Goal: Task Accomplishment & Management: Use online tool/utility

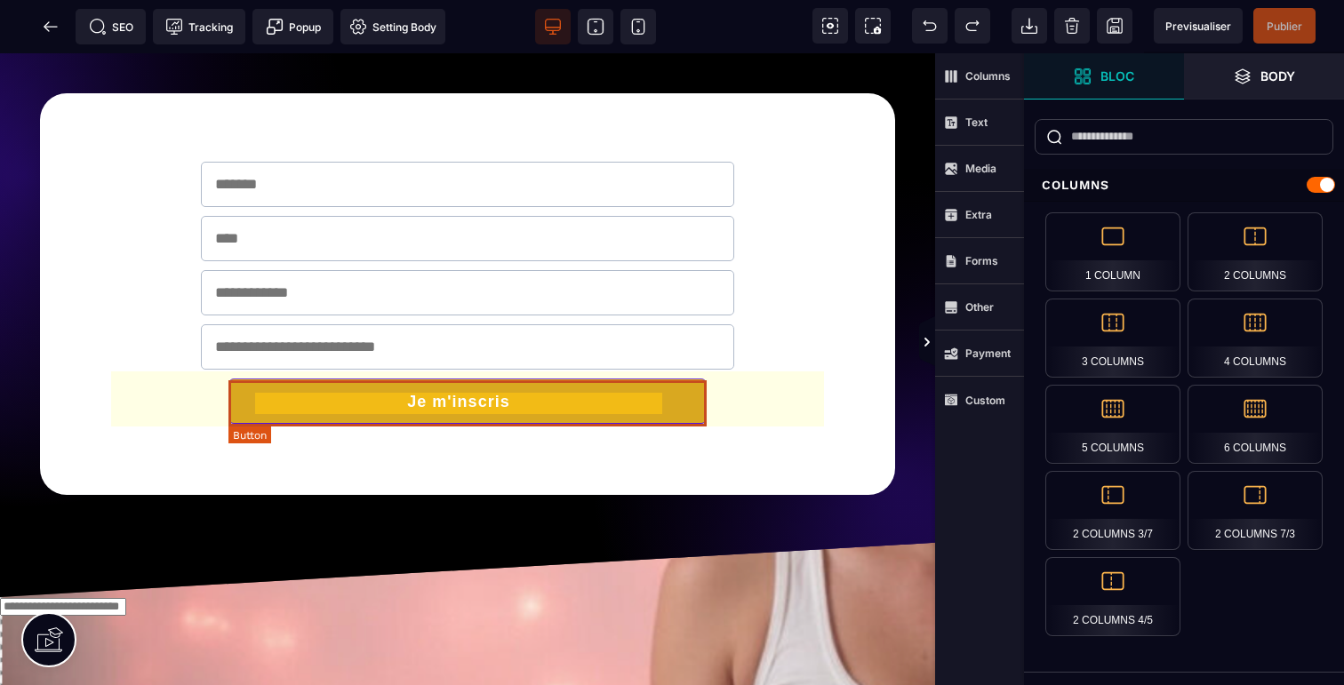
click at [534, 415] on button "Je m'inscris" at bounding box center [466, 401] width 477 height 45
select select "******"
select select "***"
select select
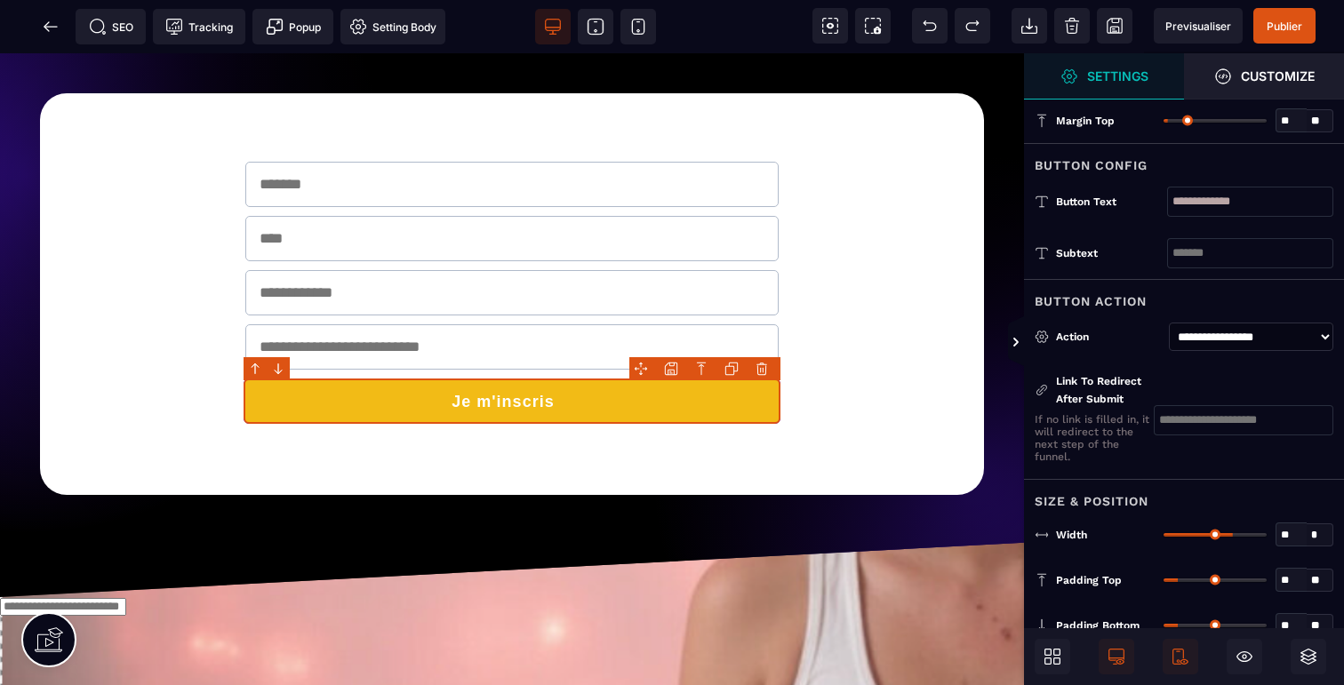
click at [1204, 424] on input "text" at bounding box center [1244, 420] width 180 height 30
click at [43, 24] on icon at bounding box center [51, 27] width 18 height 18
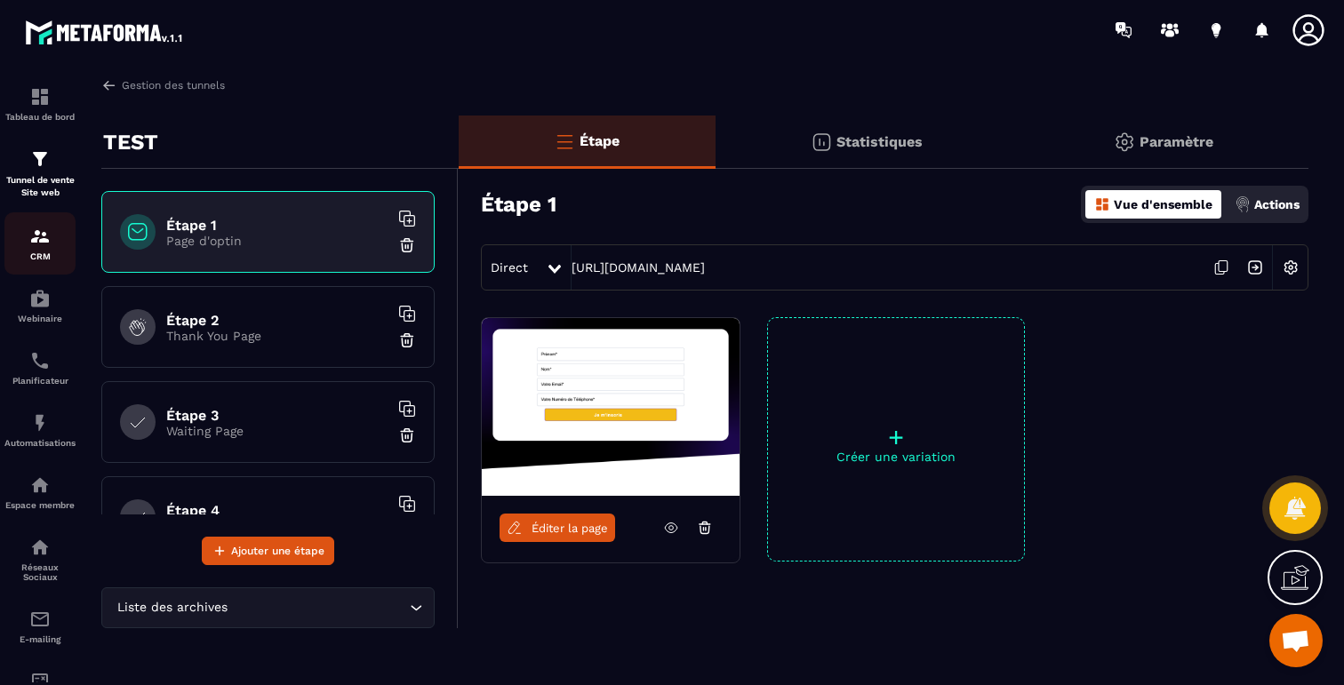
click at [47, 234] on img at bounding box center [39, 236] width 21 height 21
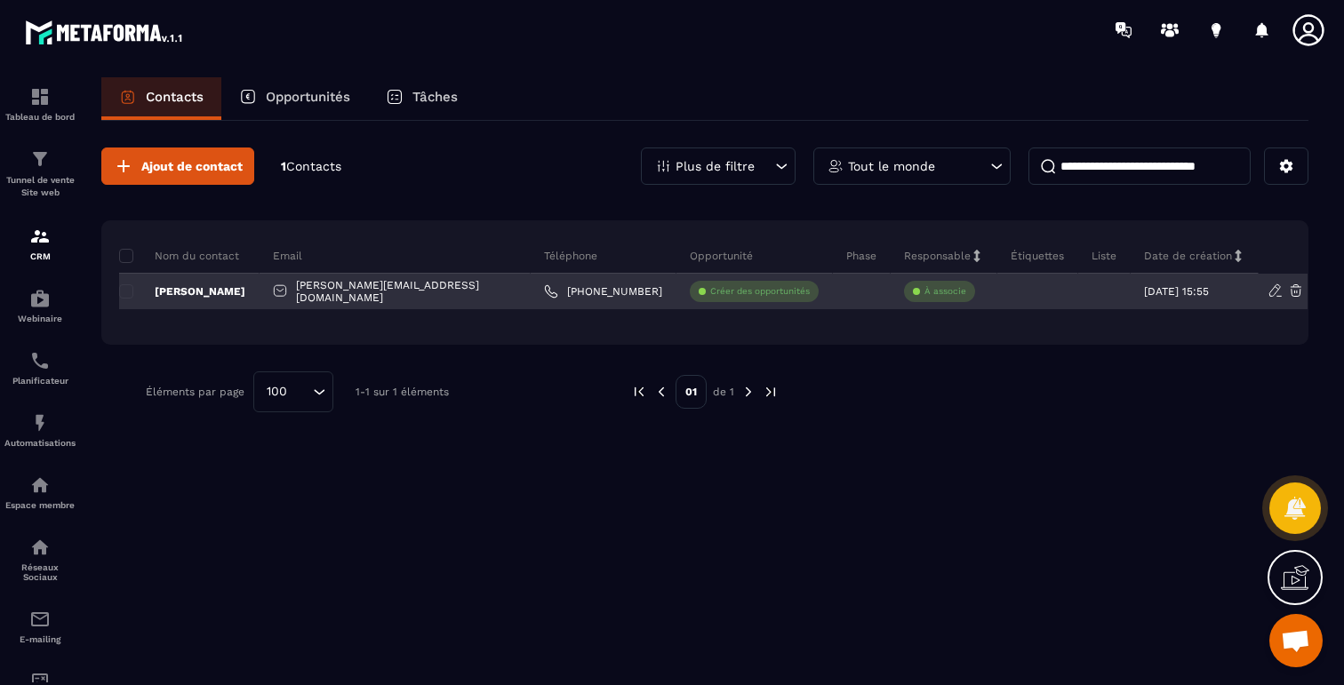
click at [710, 292] on p "Créer des opportunités" at bounding box center [760, 291] width 100 height 12
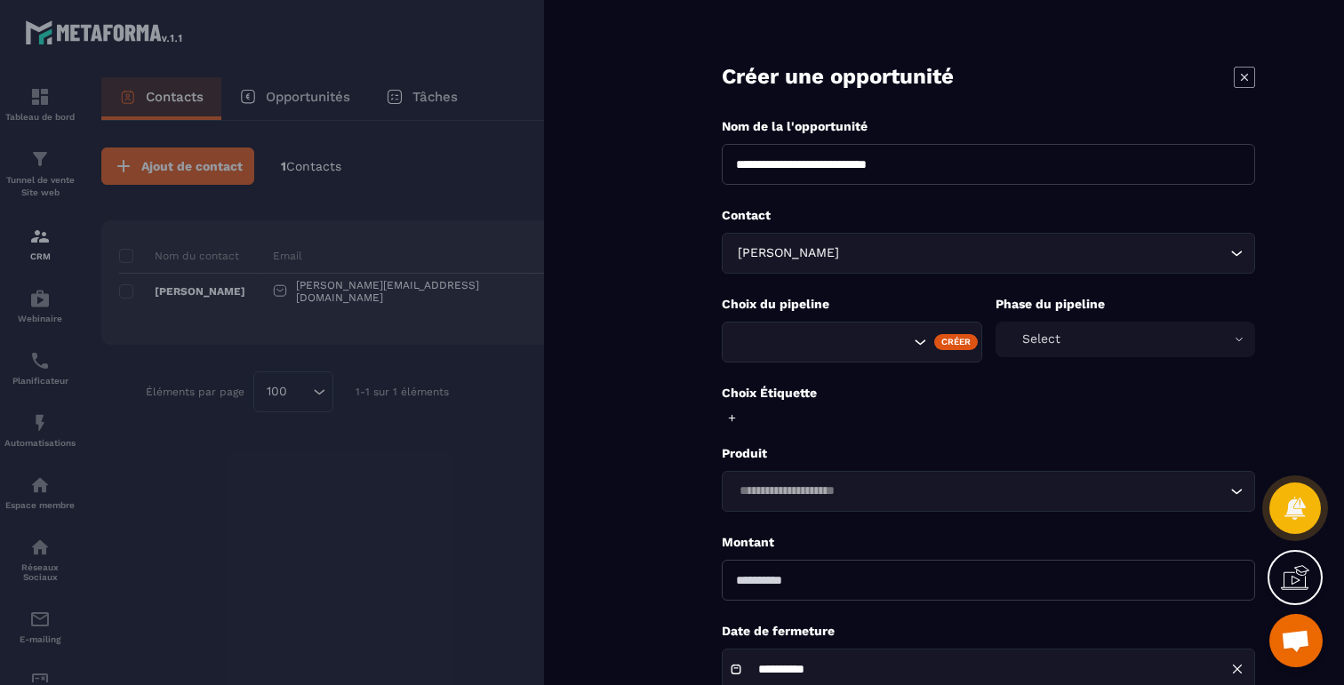
click at [127, 270] on div at bounding box center [672, 342] width 1344 height 685
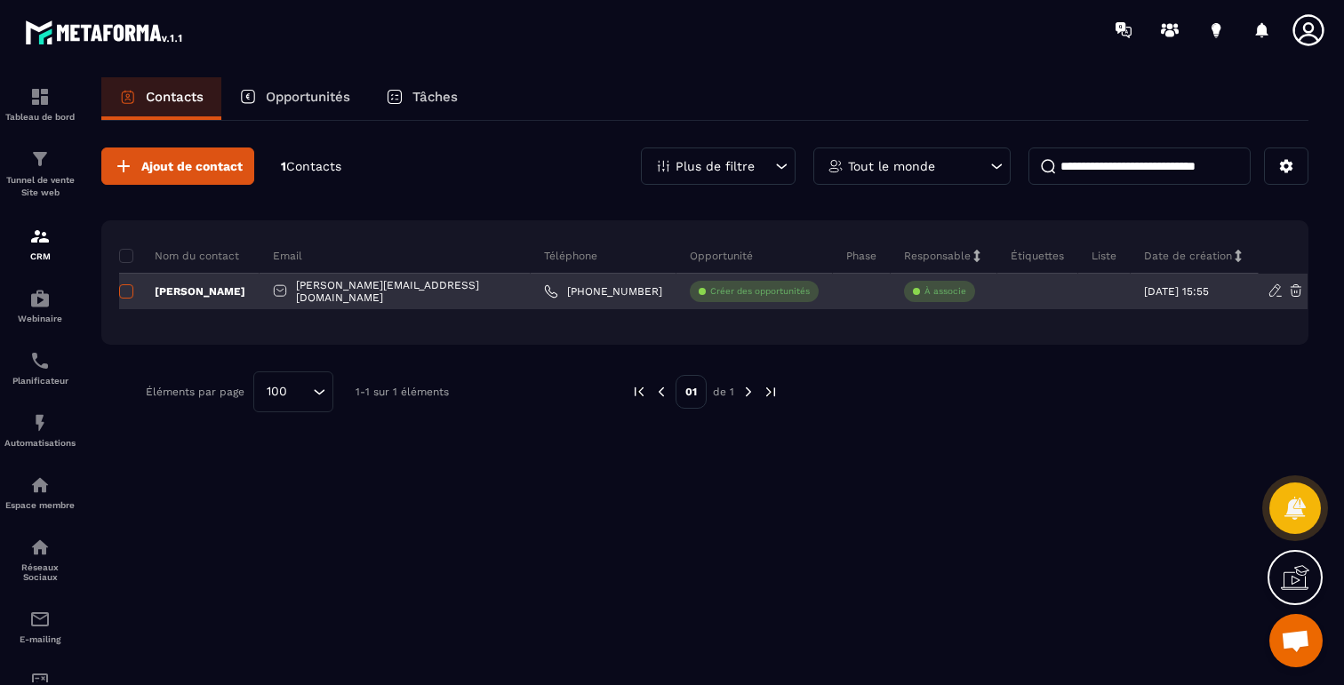
click at [127, 292] on span at bounding box center [126, 291] width 14 height 14
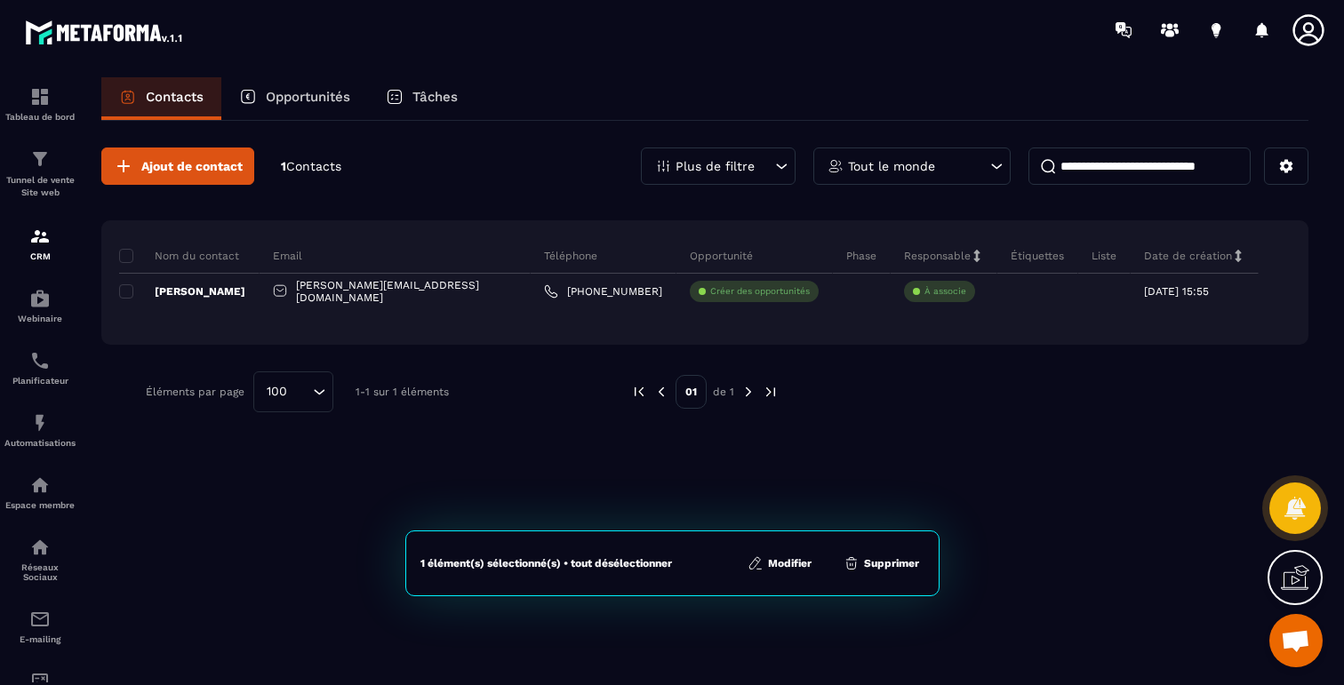
click at [897, 562] on button "Supprimer" at bounding box center [881, 564] width 86 height 18
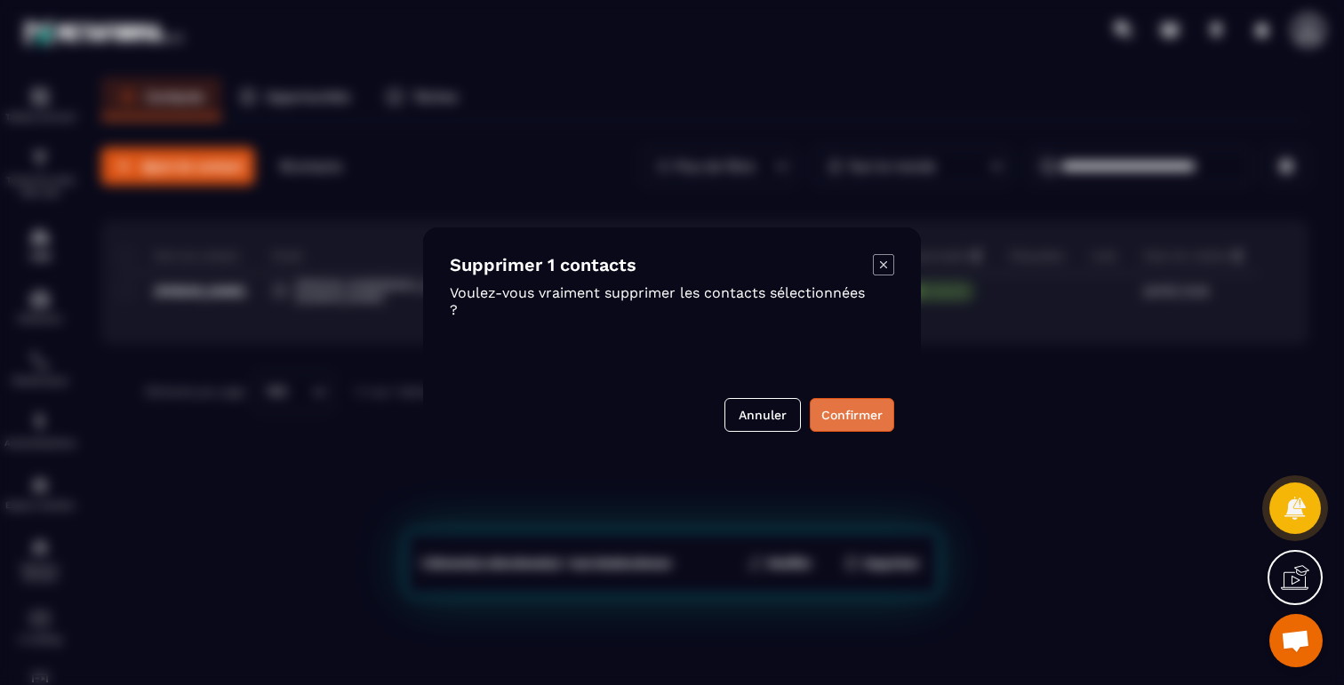
click at [867, 414] on button "Confirmer" at bounding box center [852, 415] width 84 height 34
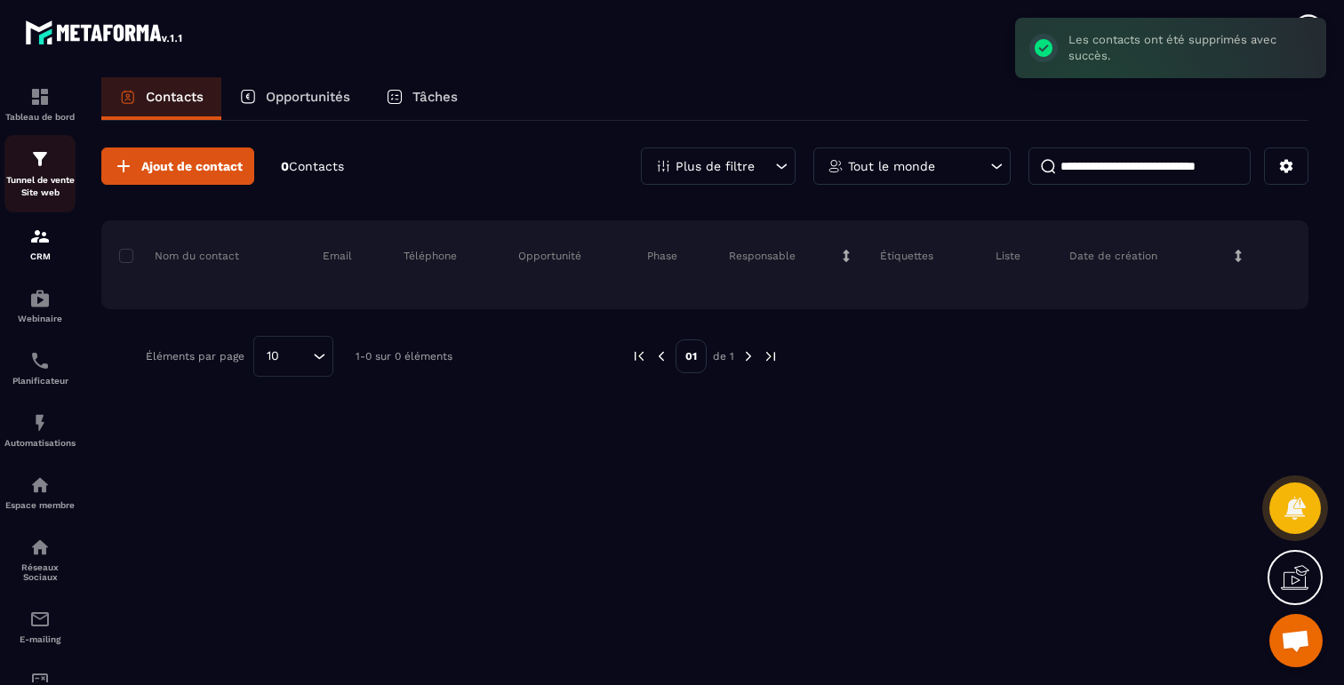
click at [26, 165] on div "Tunnel de vente Site web" at bounding box center [39, 173] width 71 height 51
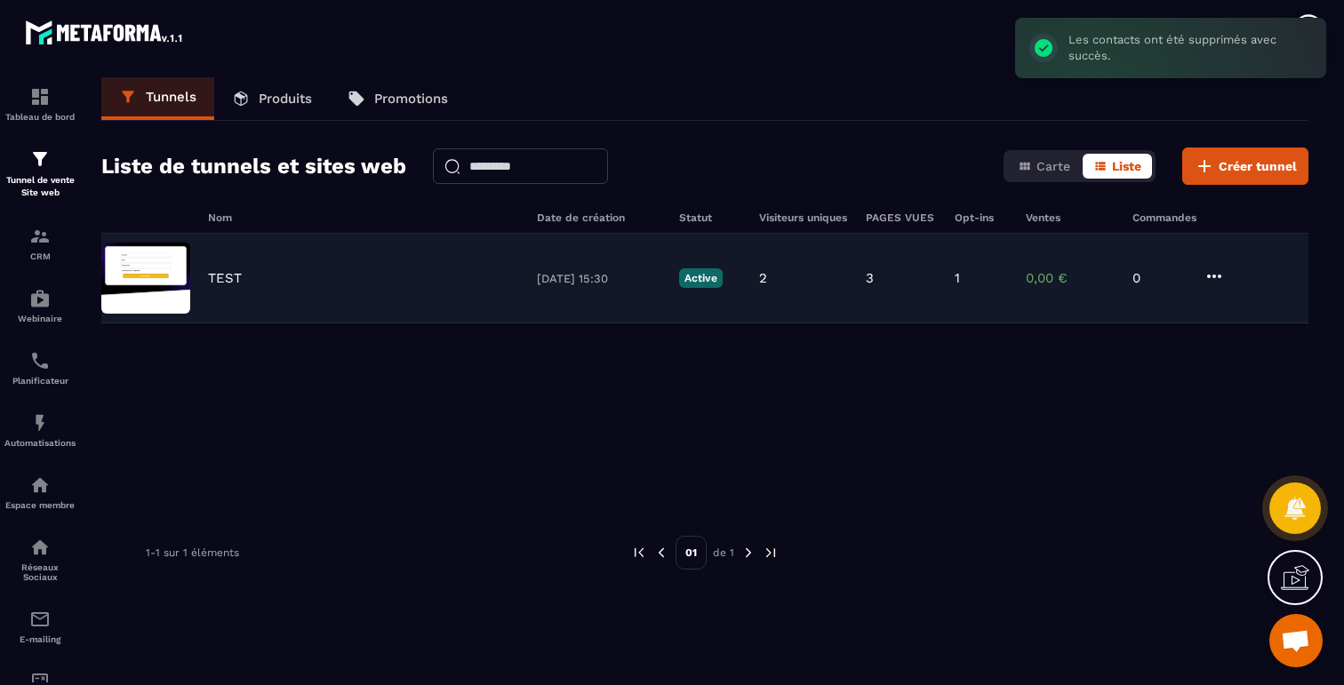
click at [1219, 281] on icon at bounding box center [1214, 276] width 21 height 21
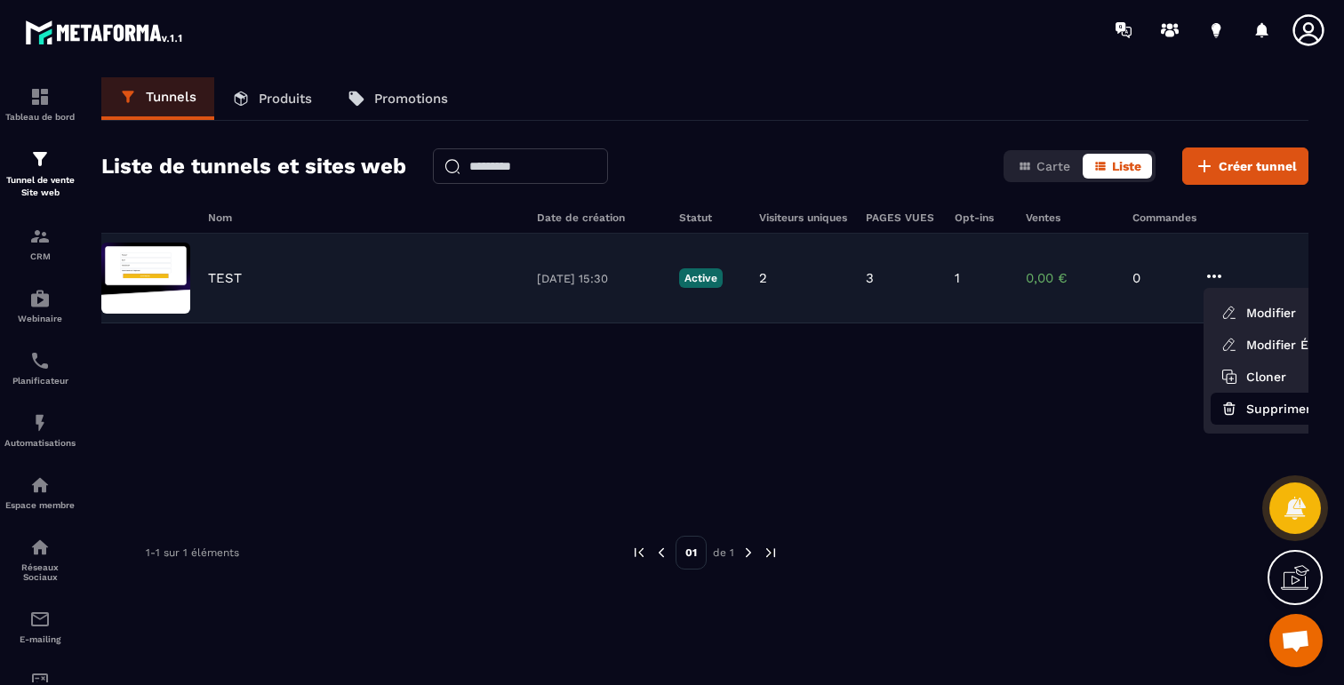
click at [1250, 409] on button "Supprimer" at bounding box center [1282, 409] width 142 height 32
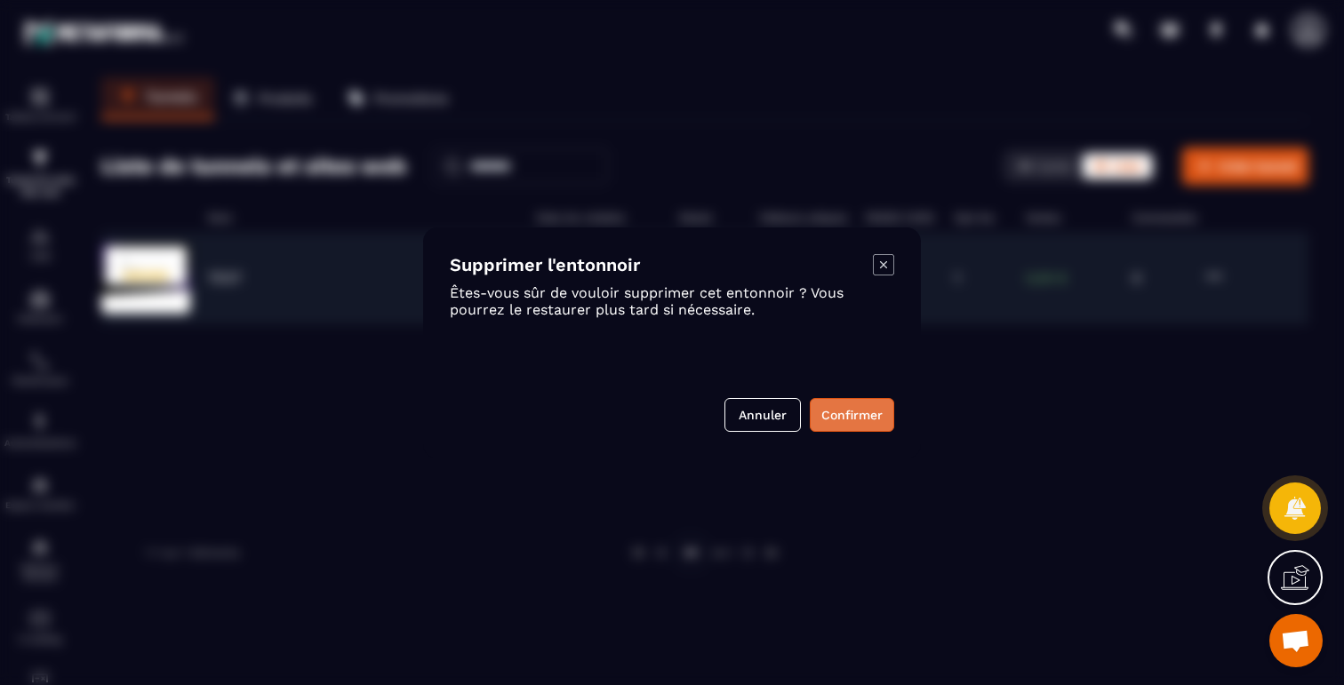
click at [853, 420] on button "Confirmer" at bounding box center [852, 415] width 84 height 34
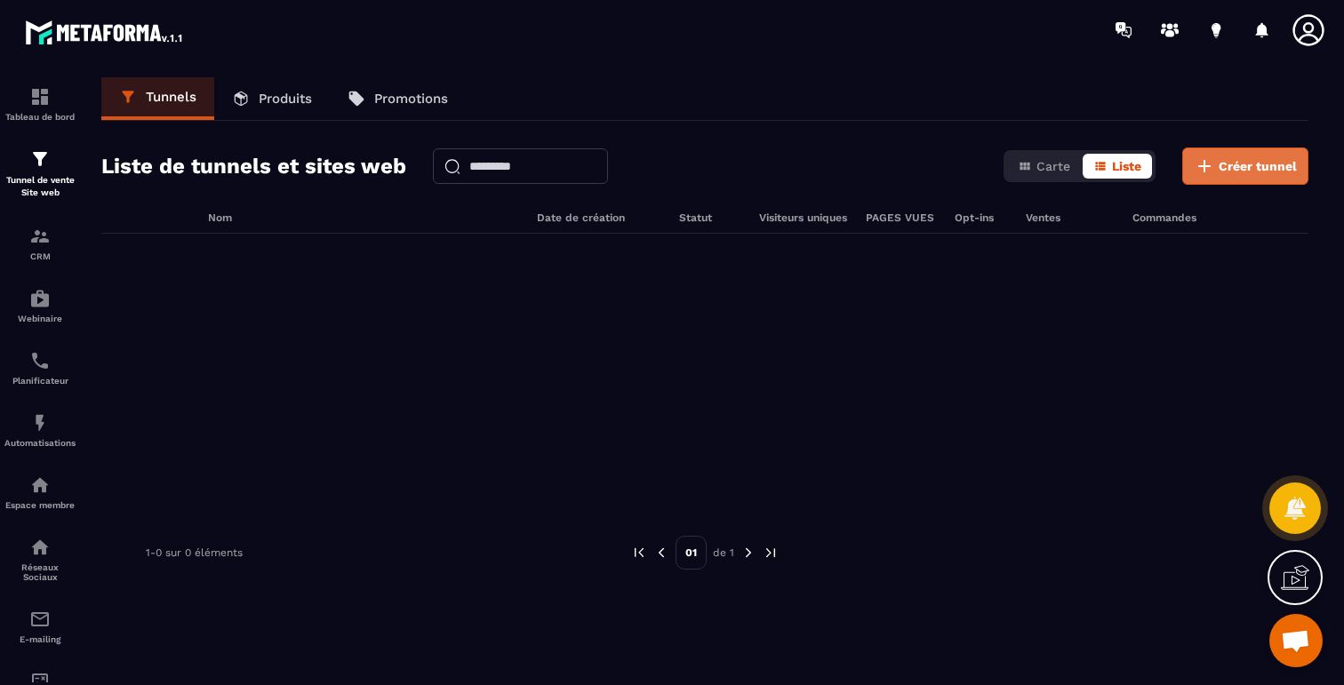
click at [1237, 169] on span "Créer tunnel" at bounding box center [1258, 166] width 78 height 18
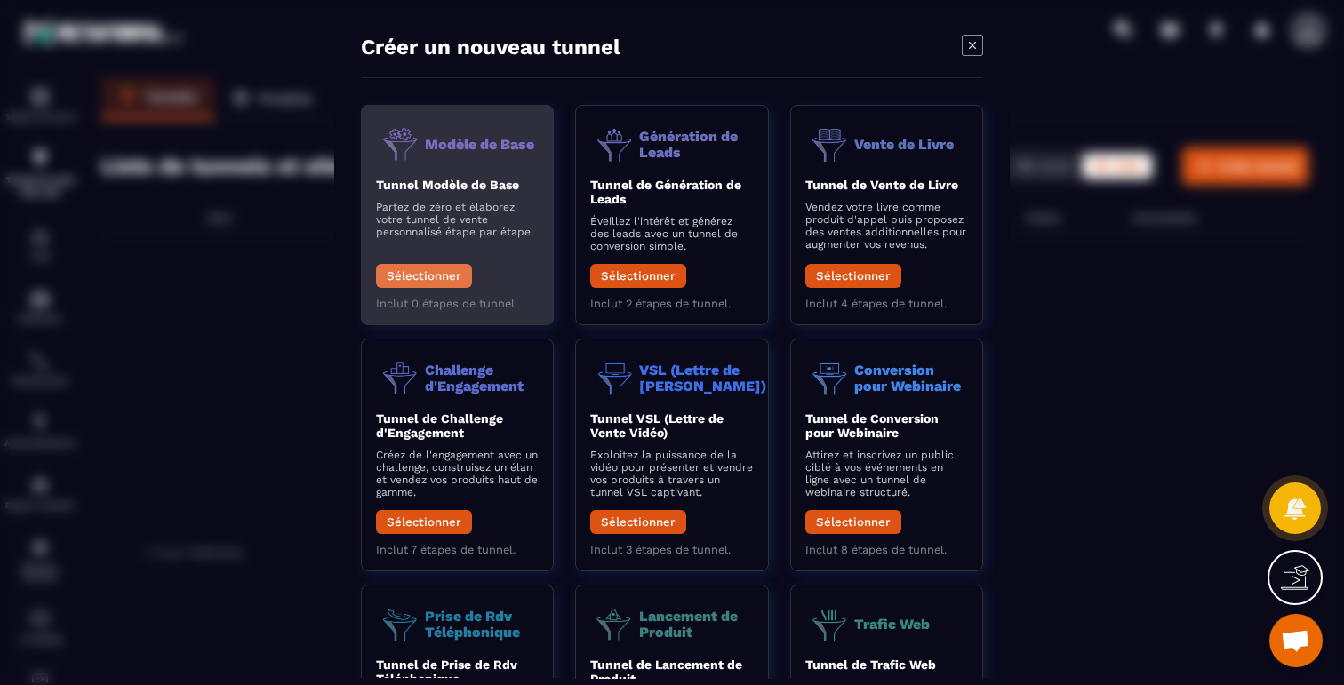
click at [418, 271] on button "Sélectionner" at bounding box center [424, 276] width 96 height 24
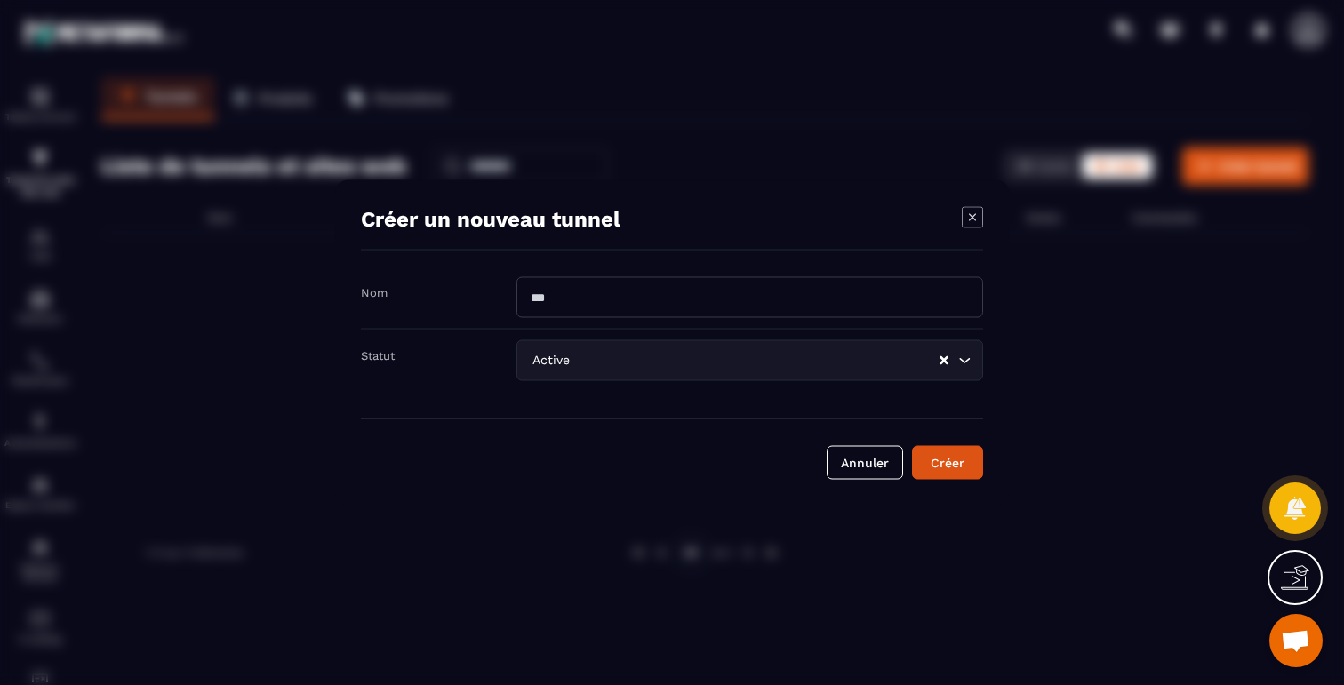
click at [598, 286] on input "Modal window" at bounding box center [750, 296] width 467 height 41
type input "**********"
click at [934, 470] on div "Créer" at bounding box center [948, 462] width 48 height 18
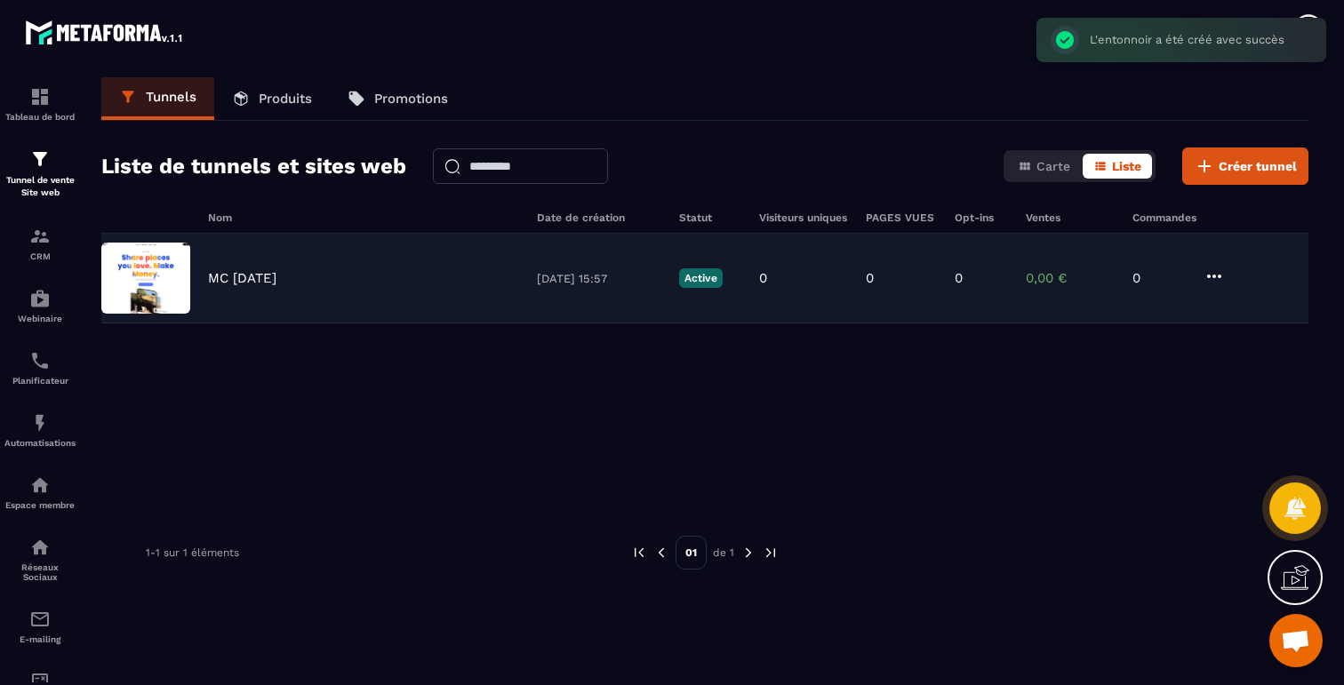
click at [1213, 270] on icon at bounding box center [1214, 276] width 21 height 21
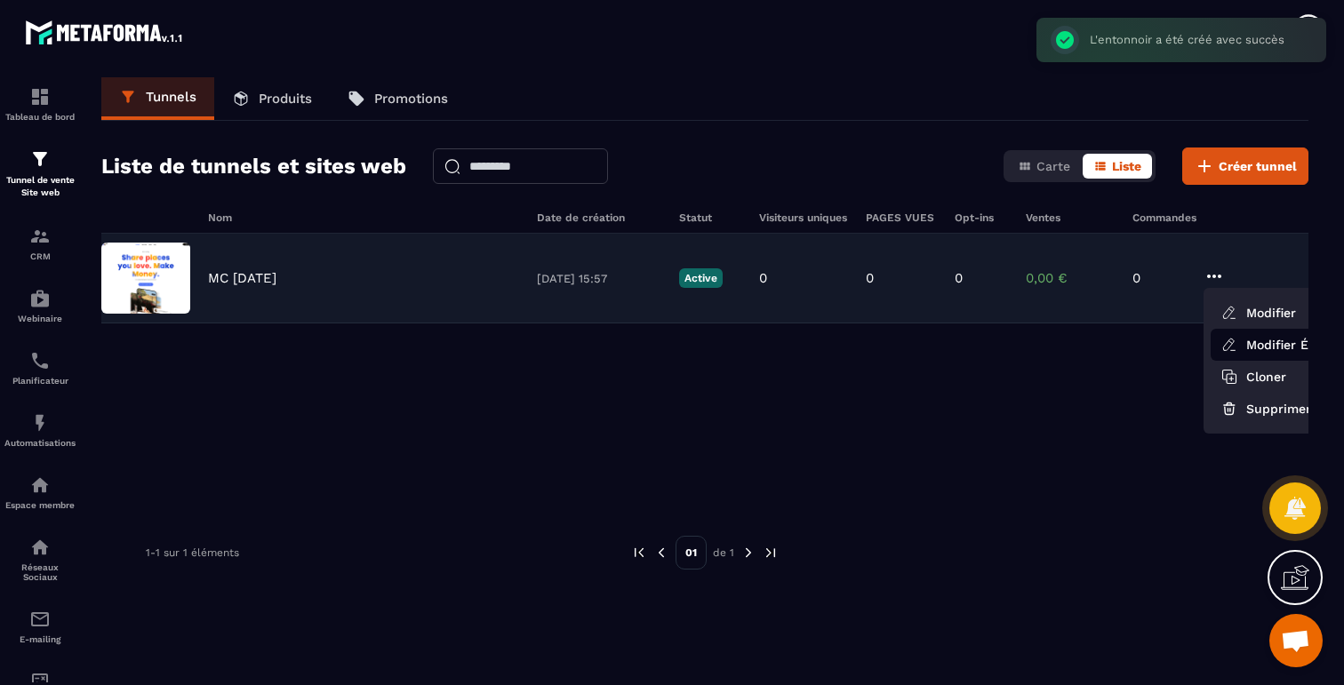
click at [1250, 350] on link "Modifier Étapes" at bounding box center [1282, 345] width 142 height 32
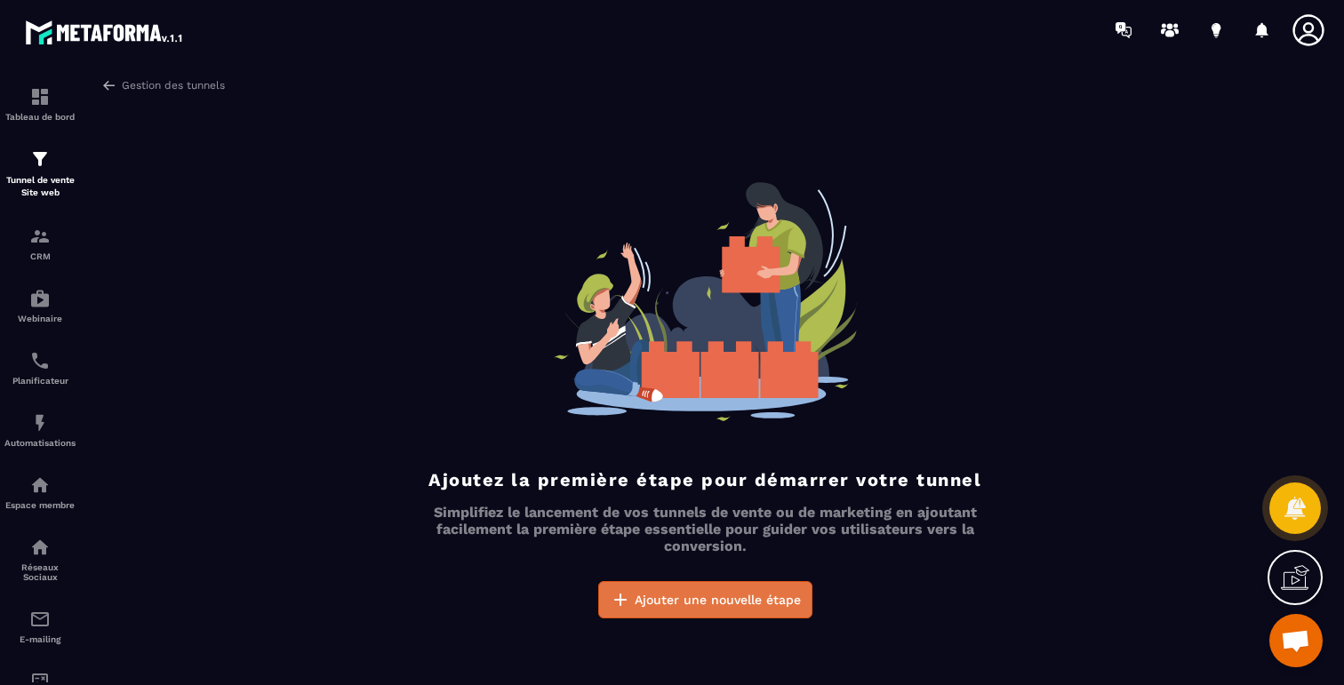
click at [764, 597] on span "Ajouter une nouvelle étape" at bounding box center [718, 600] width 166 height 18
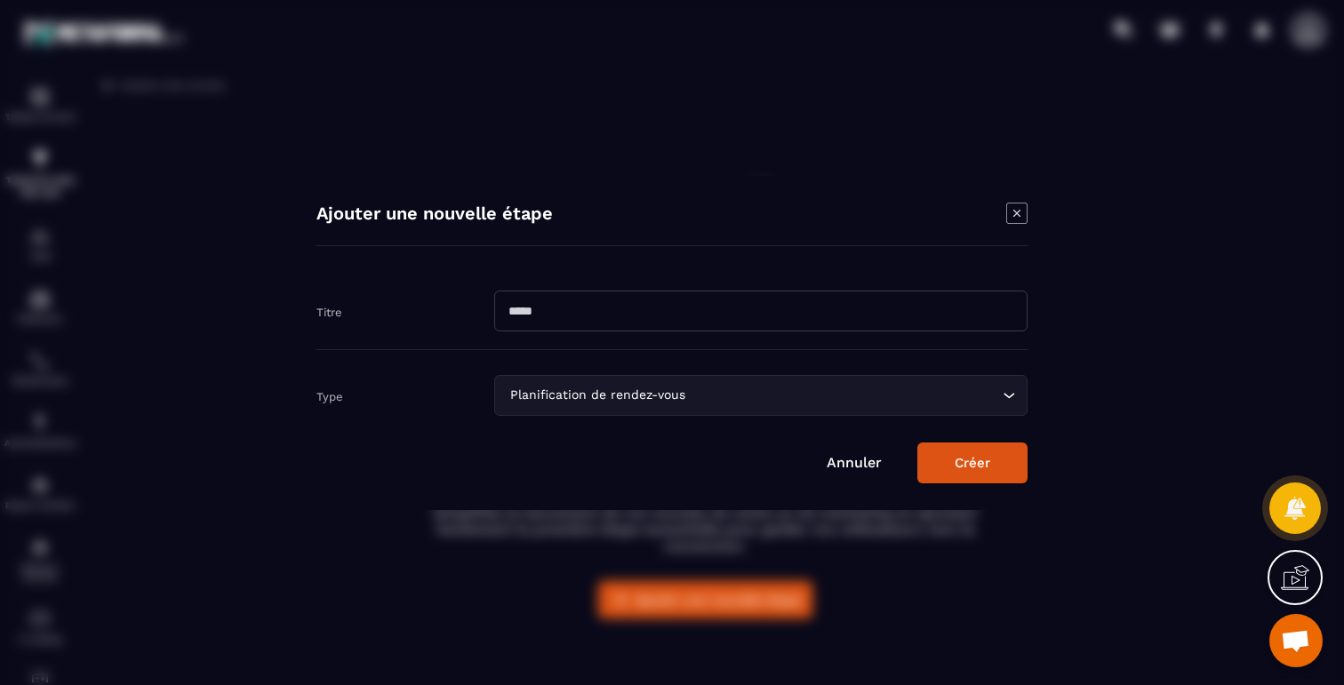
click at [538, 319] on input "Modal window" at bounding box center [760, 311] width 533 height 41
type input "******"
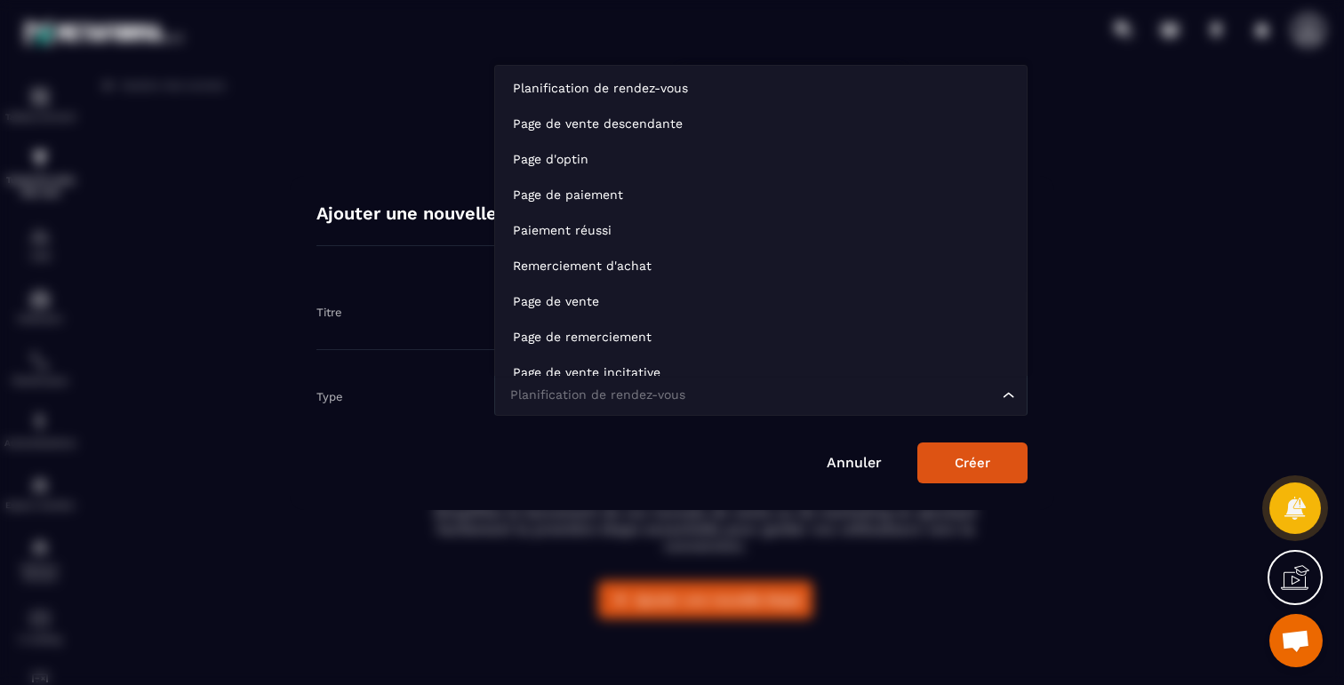
click at [628, 400] on div "Planification de rendez-vous" at bounding box center [752, 396] width 496 height 20
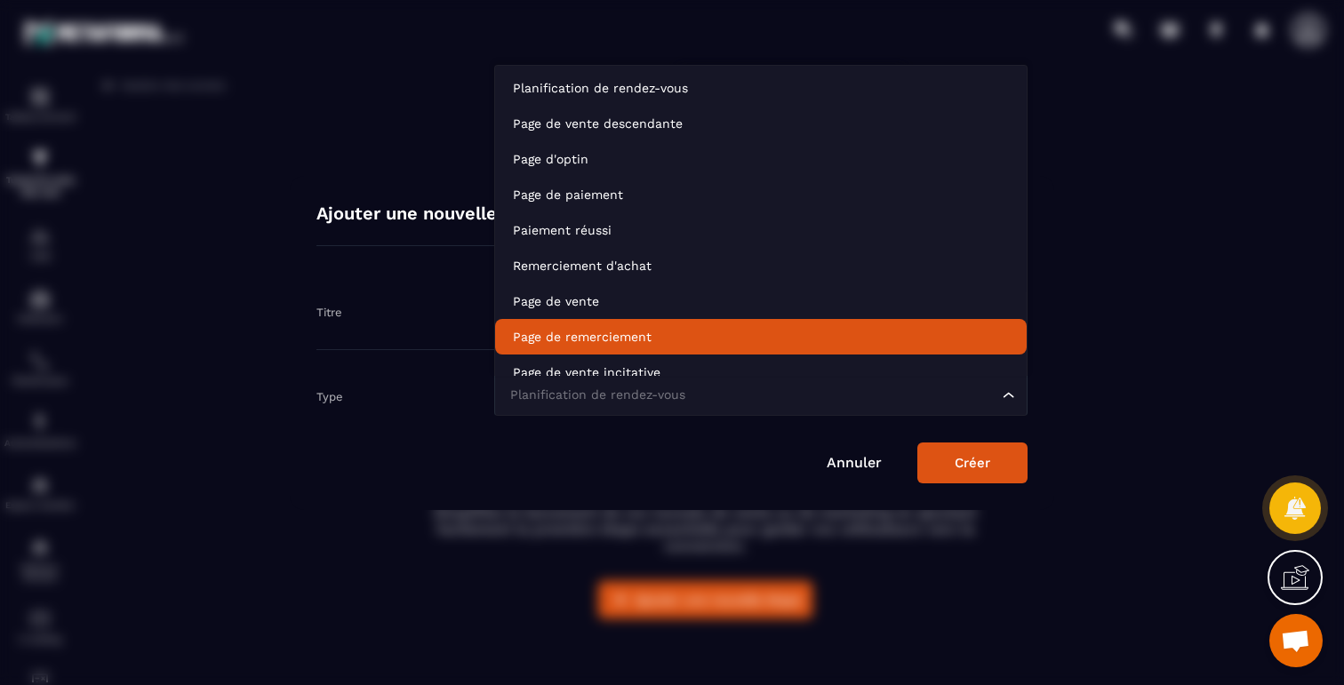
scroll to position [13, 0]
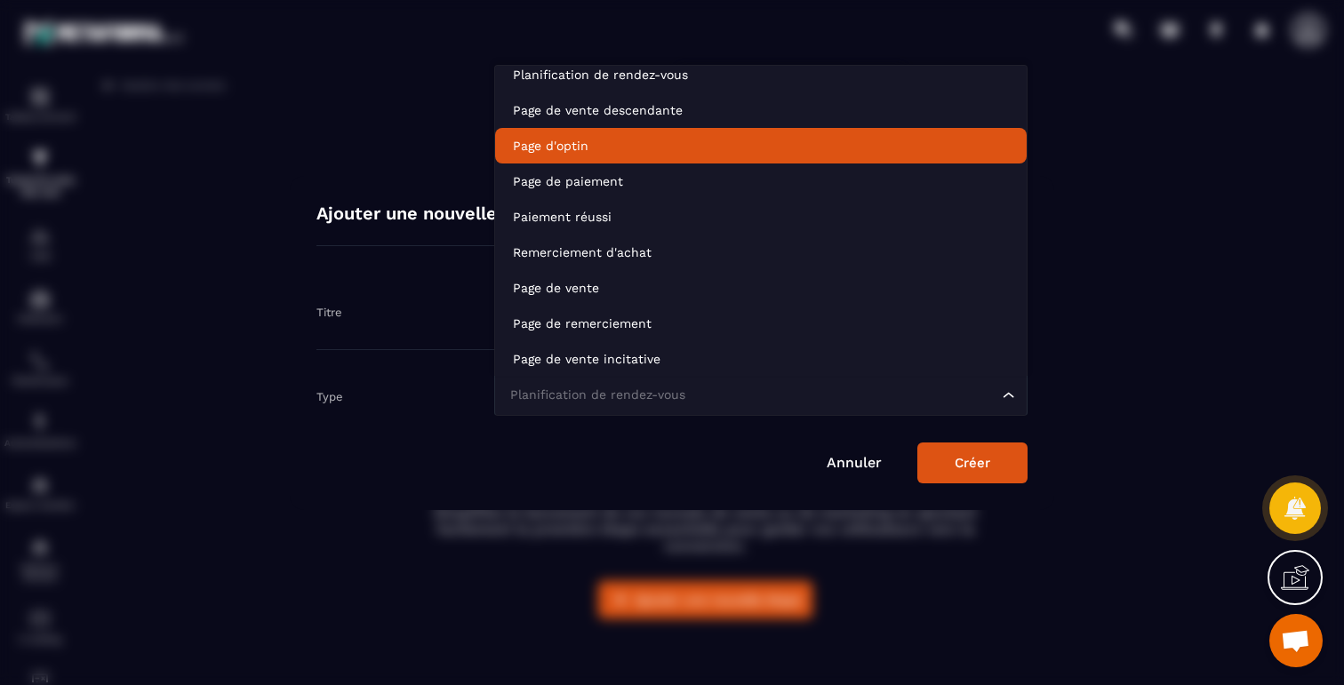
click at [594, 141] on p "Page d'optin" at bounding box center [761, 146] width 496 height 18
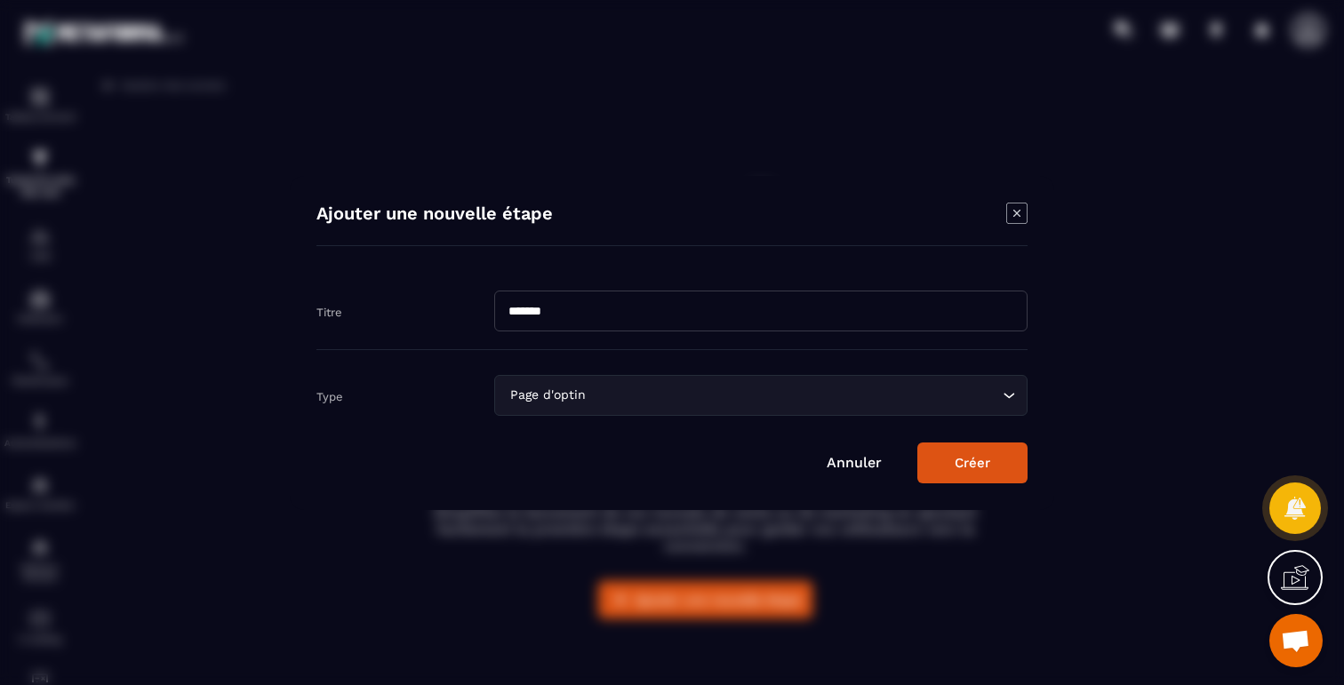
click at [969, 460] on button "Créer" at bounding box center [972, 463] width 110 height 41
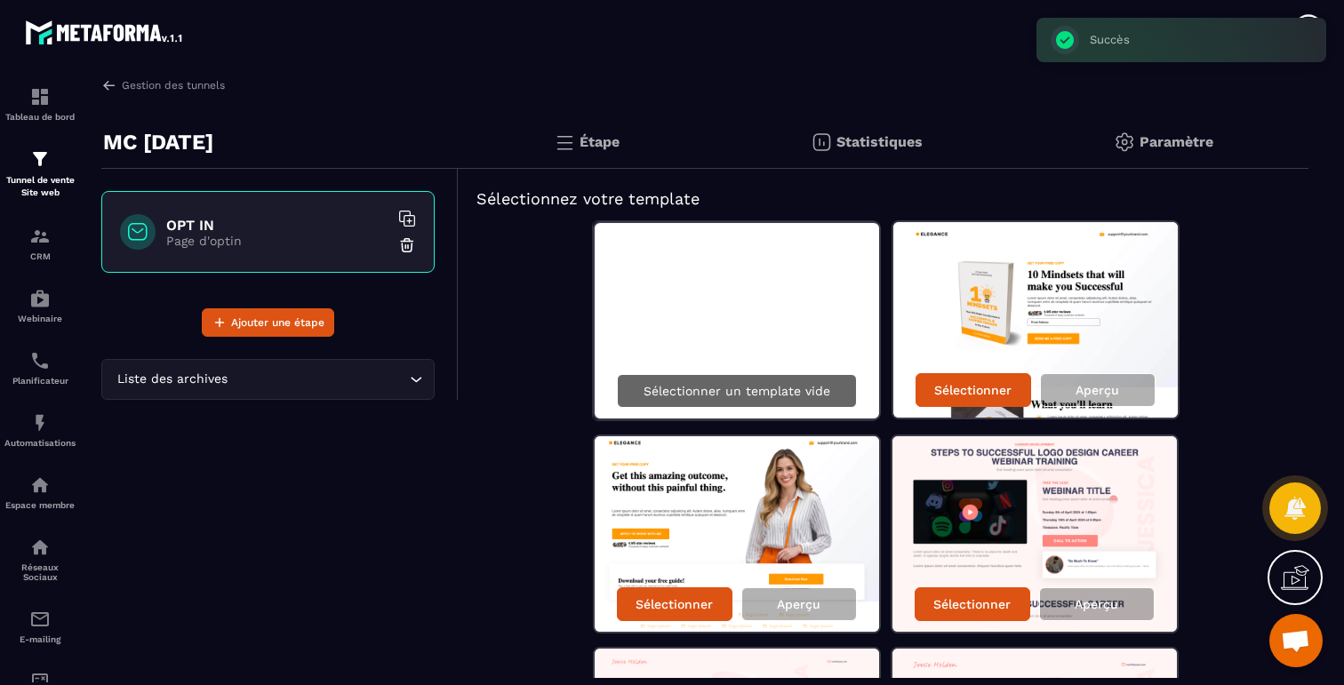
click at [728, 389] on p "Sélectionner un template vide" at bounding box center [737, 391] width 187 height 14
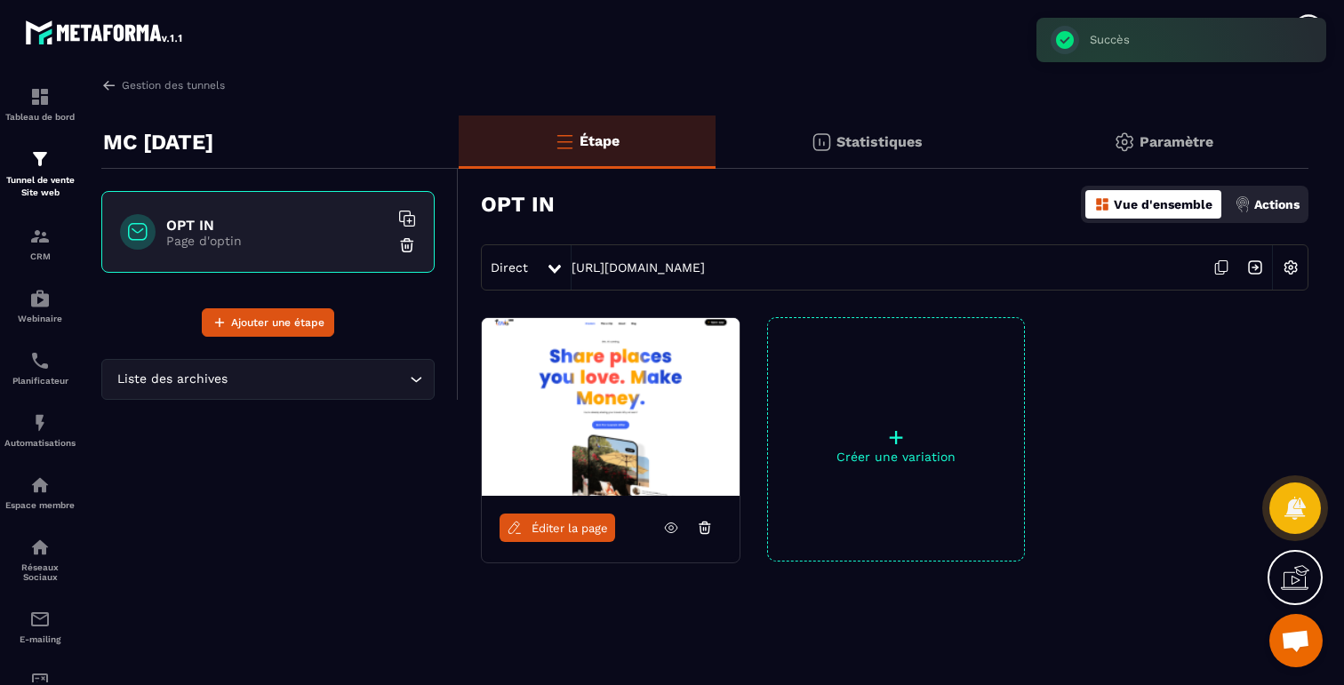
click at [549, 523] on span "Éditer la page" at bounding box center [570, 528] width 76 height 13
